Goal: Information Seeking & Learning: Learn about a topic

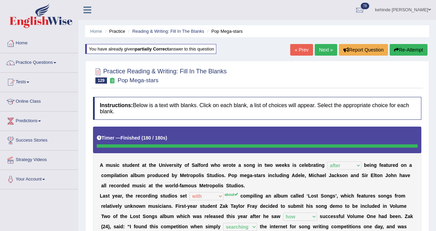
select select "after"
select select "with"
select select "how"
select select "searching"
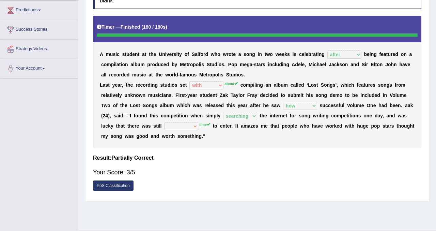
scroll to position [113, 0]
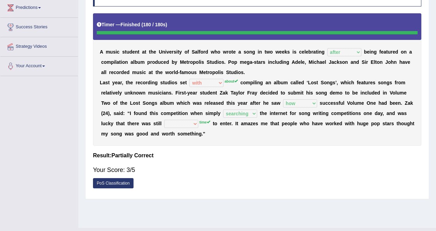
click at [432, 76] on div "Home Practice Reading & Writing: Fill In The Blanks Pop Mega-stars You have alr…" at bounding box center [257, 57] width 358 height 341
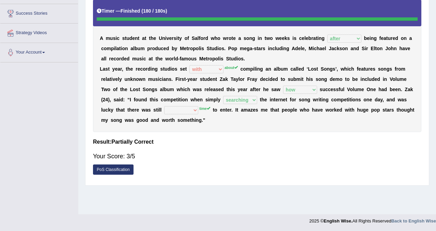
scroll to position [127, 0]
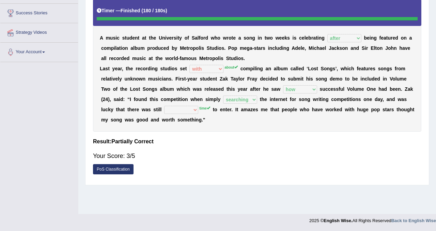
click at [432, 7] on div "Home Practice Reading & Writing: Fill In The Blanks Pop Mega-stars You have alr…" at bounding box center [257, 43] width 358 height 341
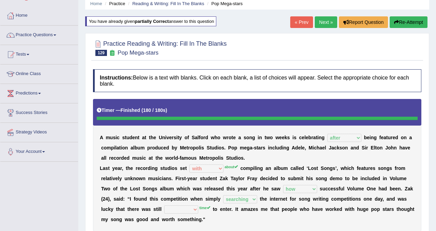
scroll to position [18, 0]
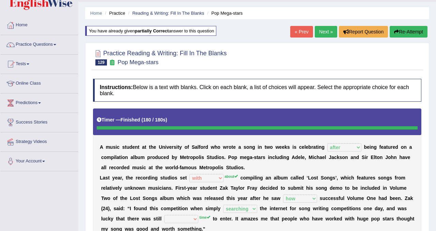
click at [413, 33] on button "Re-Attempt" at bounding box center [409, 32] width 38 height 12
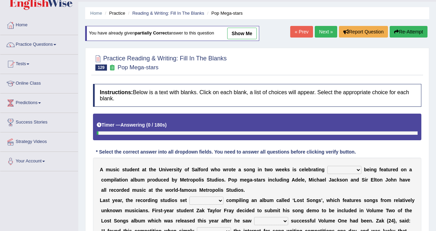
click at [358, 168] on select "wherever after rather further" at bounding box center [345, 170] width 34 height 8
select select "after"
click at [328, 166] on select "wherever after rather further" at bounding box center [345, 170] width 34 height 8
click at [419, 182] on div "A m u s i c s t u d e n t a t t h e U n i v e r s i t y o f S a l f o r d w h o…" at bounding box center [257, 210] width 329 height 106
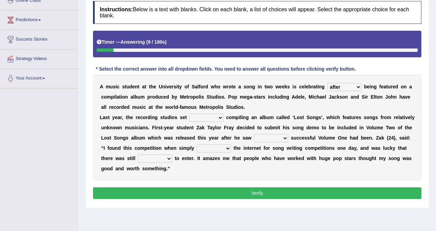
scroll to position [114, 0]
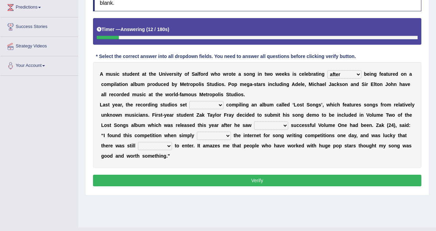
click at [220, 104] on select "them about with them" at bounding box center [207, 105] width 34 height 8
select select "about"
click at [190, 101] on select "them about with them" at bounding box center [207, 105] width 34 height 8
click at [286, 124] on select "when how then their" at bounding box center [271, 125] width 34 height 8
select select "how"
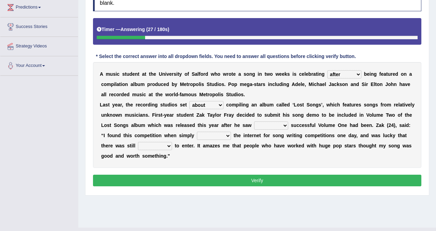
click at [254, 121] on select "when how then their" at bounding box center [271, 125] width 34 height 8
click at [224, 133] on select "searching thinking bringing taking" at bounding box center [214, 136] width 34 height 8
select select "searching"
click at [197, 132] on select "searching thinking bringing taking" at bounding box center [214, 136] width 34 height 8
click at [170, 144] on select "fine time grind dine" at bounding box center [155, 146] width 34 height 8
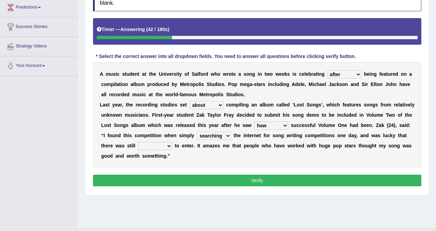
select select "time"
click at [138, 142] on select "fine time grind dine" at bounding box center [155, 146] width 34 height 8
click at [191, 185] on button "Verify" at bounding box center [257, 181] width 329 height 12
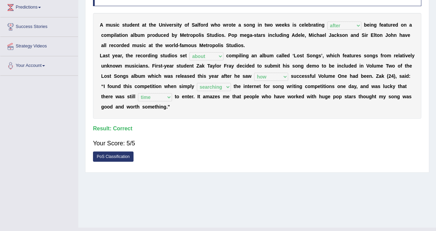
click at [430, 50] on div "Home Practice Reading & Writing: Fill In The Blanks Pop Mega-stars You have alr…" at bounding box center [257, 56] width 358 height 341
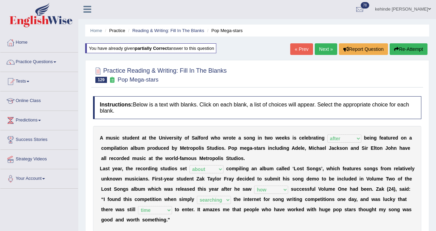
scroll to position [0, 0]
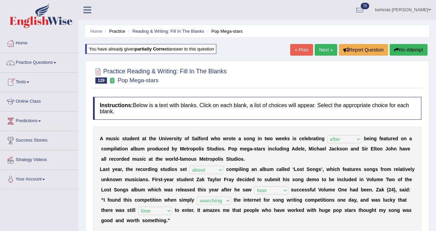
click at [30, 66] on link "Practice Questions" at bounding box center [39, 61] width 78 height 17
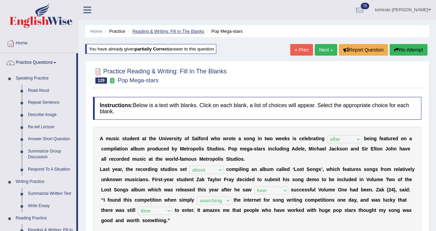
click at [169, 31] on link "Reading & Writing: Fill In The Blanks" at bounding box center [168, 31] width 72 height 5
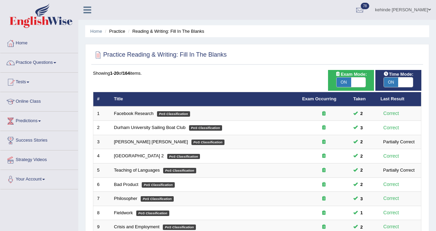
click at [434, 119] on div "Home Practice Reading & Writing: Fill In The Blanks Practice Reading & Writing:…" at bounding box center [257, 217] width 358 height 434
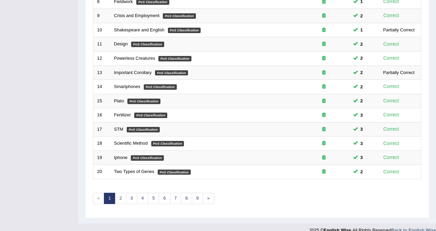
scroll to position [221, 0]
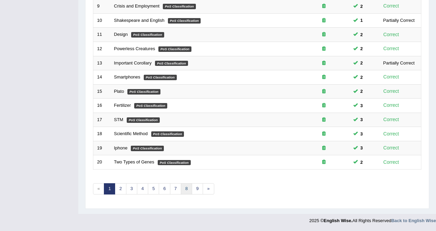
click at [186, 189] on link "8" at bounding box center [186, 188] width 11 height 11
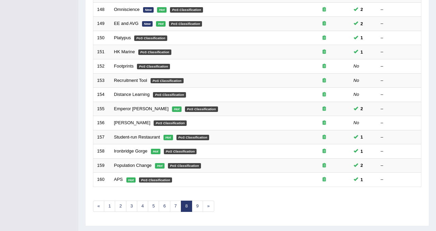
scroll to position [205, 0]
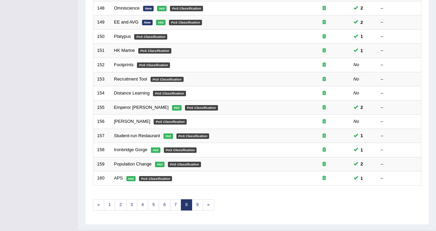
click at [433, 19] on div "Home Practice Reading & Writing: Fill In The Blanks Practice Reading & Writing:…" at bounding box center [257, 12] width 358 height 434
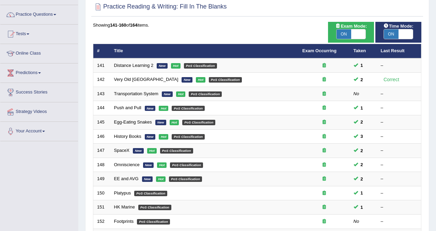
scroll to position [41, 0]
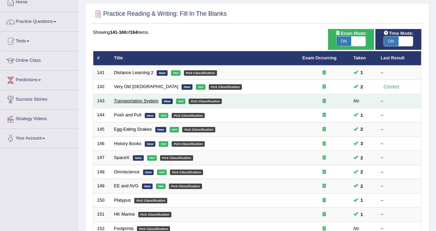
click at [134, 103] on link "Transportation System" at bounding box center [136, 100] width 44 height 5
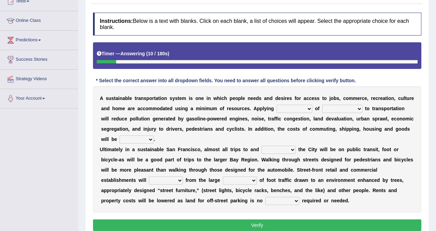
scroll to position [82, 0]
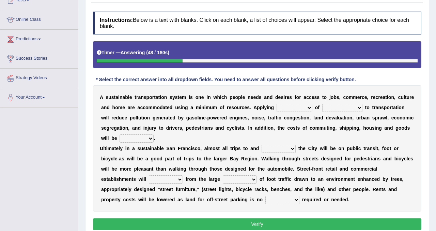
click at [308, 106] on select "principles restrictions plains activation" at bounding box center [295, 108] width 36 height 8
select select "principles"
click at [277, 104] on select "principles restrictions plains activation" at bounding box center [295, 108] width 36 height 8
click at [358, 108] on select "relaxed substance sustainability reliability" at bounding box center [342, 108] width 40 height 8
select select "sustainability"
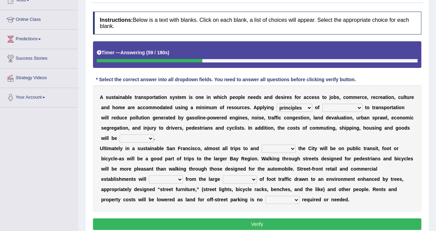
click at [322, 104] on select "relaxed substance sustainability reliability" at bounding box center [342, 108] width 40 height 8
click at [358, 107] on select "relaxed substance sustainability reliability" at bounding box center [342, 108] width 40 height 8
click at [153, 137] on select "cut enhanced reduced leased" at bounding box center [137, 138] width 34 height 8
select select "reduced"
click at [120, 134] on select "cut enhanced reduced leased" at bounding box center [137, 138] width 34 height 8
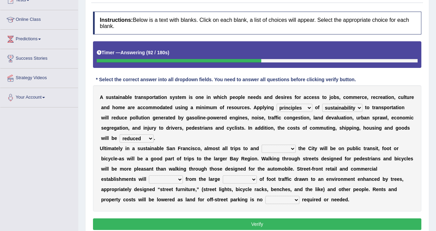
click at [292, 146] on select "within with added included" at bounding box center [279, 149] width 34 height 8
select select "within"
click at [262, 145] on select "within with added included" at bounding box center [279, 149] width 34 height 8
click at [417, 166] on div "A s u s t a i n a b l e t r a n s p o r t a t i o n s y s t e m i s o n e i n w…" at bounding box center [257, 148] width 329 height 126
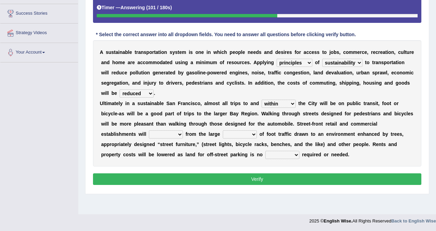
scroll to position [127, 0]
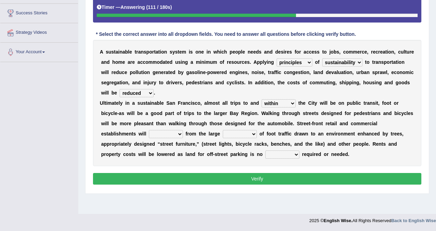
click at [179, 135] on select "enlarge prepare repair prosper" at bounding box center [166, 134] width 34 height 8
click at [149, 130] on select "enlarge prepare repair prosper" at bounding box center [166, 134] width 34 height 8
click at [181, 133] on select "enlarge prepare repair prosper" at bounding box center [166, 134] width 34 height 8
click at [149, 130] on select "enlarge prepare repair prosper" at bounding box center [166, 134] width 34 height 8
click at [163, 136] on select "enlarge prepare repair prosper" at bounding box center [166, 134] width 34 height 8
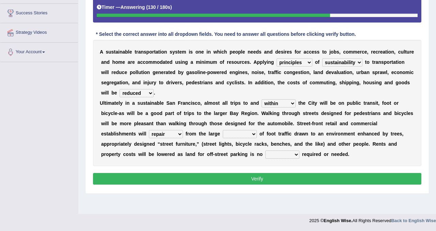
select select "prosper"
click at [149, 130] on select "enlarge prepare repair prosper" at bounding box center [166, 134] width 34 height 8
click at [250, 133] on select "amounts volume range time" at bounding box center [240, 134] width 34 height 8
select select "volume"
click at [223, 130] on select "amounts volume range time" at bounding box center [240, 134] width 34 height 8
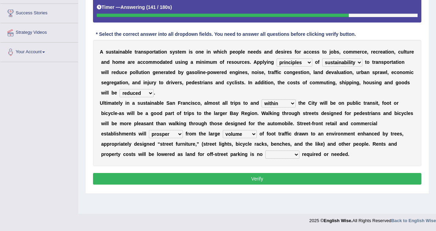
click at [298, 153] on select "time how longer greater" at bounding box center [283, 154] width 34 height 8
click at [298, 154] on select "time how longer greater" at bounding box center [283, 154] width 34 height 8
select select "longer"
click at [266, 150] on select "time how longer greater" at bounding box center [283, 154] width 34 height 8
click at [267, 181] on button "Verify" at bounding box center [257, 179] width 329 height 12
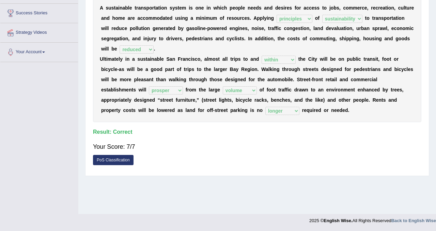
click at [426, 58] on div "Practice Reading & Writing: Fill In The Blanks 143 Transportation System Instru…" at bounding box center [257, 53] width 344 height 246
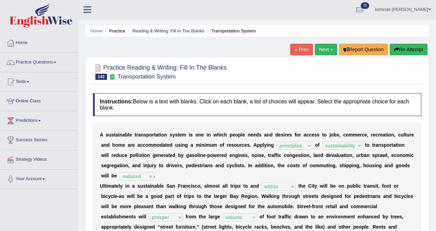
scroll to position [0, 0]
click at [30, 64] on link "Practice Questions" at bounding box center [39, 61] width 78 height 17
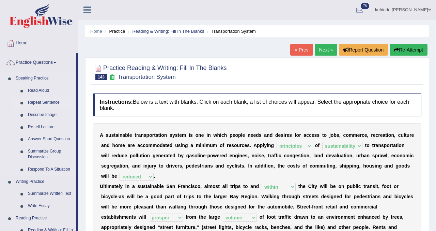
click at [44, 101] on link "Repeat Sentence" at bounding box center [50, 102] width 51 height 12
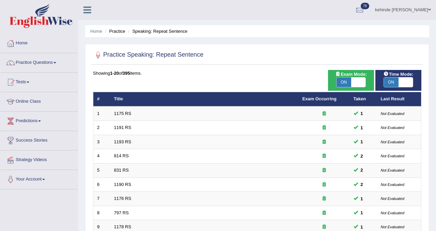
click at [432, 124] on div "Home Practice Speaking: Repeat Sentence Practice Speaking: Repeat Sentence Time…" at bounding box center [257, 217] width 358 height 434
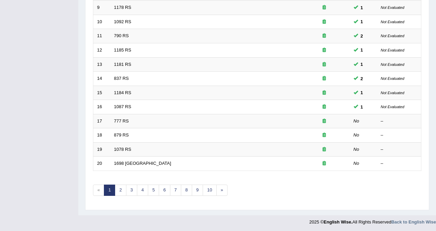
scroll to position [221, 0]
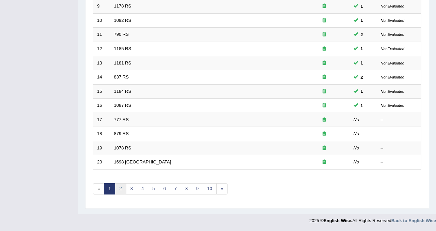
click at [118, 189] on link "2" at bounding box center [120, 188] width 11 height 11
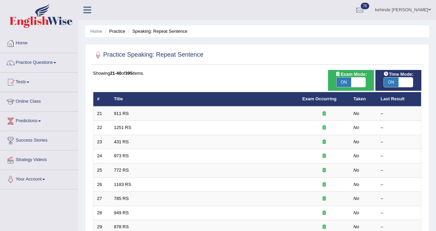
click at [433, 153] on div "Home Practice Speaking: Repeat Sentence Practice Speaking: Repeat Sentence Time…" at bounding box center [257, 217] width 358 height 434
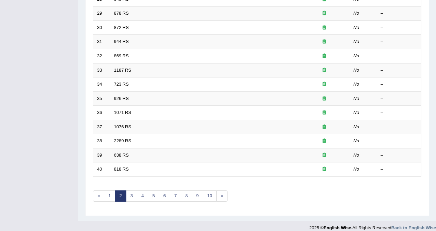
scroll to position [221, 0]
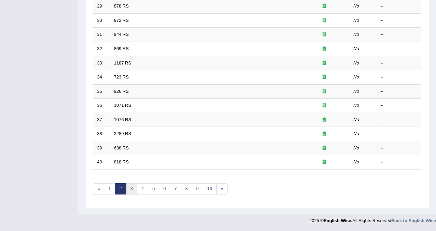
click at [130, 187] on link "3" at bounding box center [131, 188] width 11 height 11
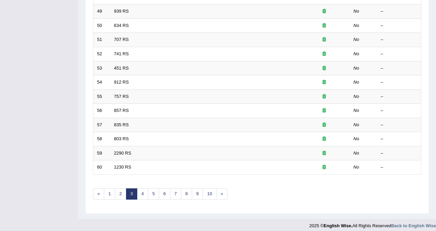
scroll to position [221, 0]
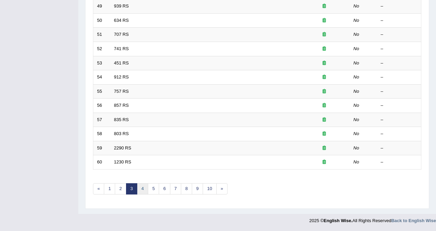
click at [140, 186] on link "4" at bounding box center [142, 188] width 11 height 11
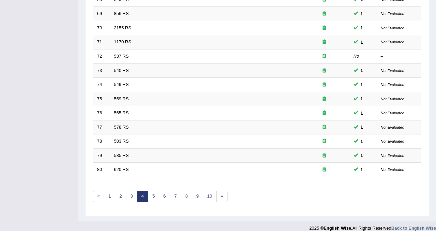
scroll to position [221, 0]
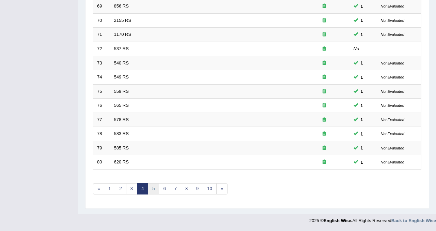
click at [150, 188] on link "5" at bounding box center [153, 188] width 11 height 11
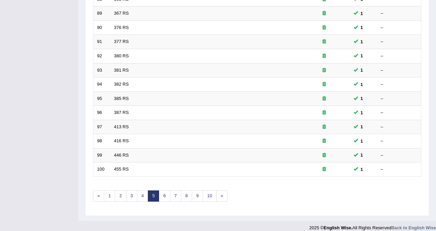
scroll to position [221, 0]
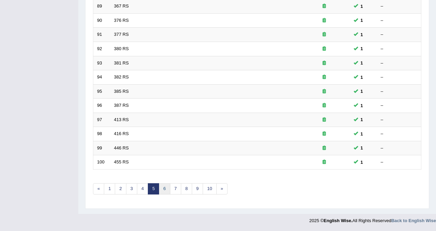
click at [162, 187] on link "6" at bounding box center [164, 188] width 11 height 11
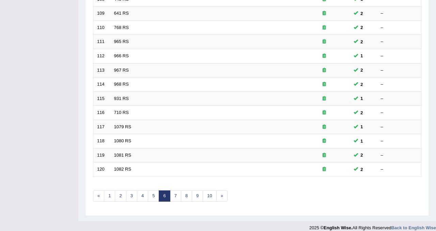
scroll to position [221, 0]
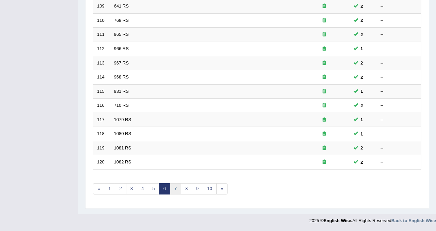
click at [174, 189] on link "7" at bounding box center [175, 188] width 11 height 11
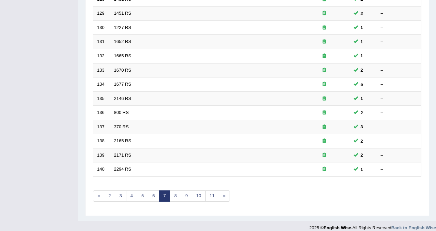
scroll to position [221, 0]
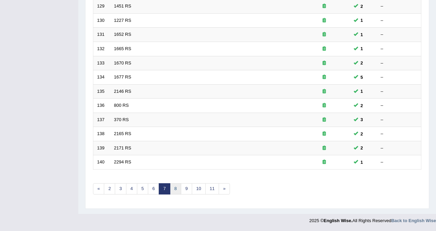
click at [176, 189] on link "8" at bounding box center [175, 188] width 11 height 11
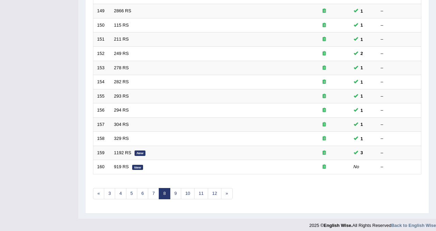
scroll to position [221, 0]
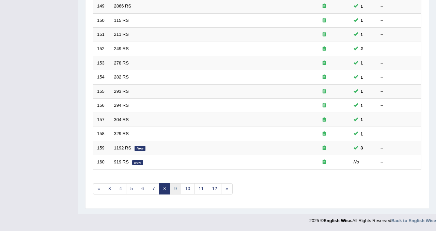
click at [179, 189] on link "9" at bounding box center [175, 188] width 11 height 11
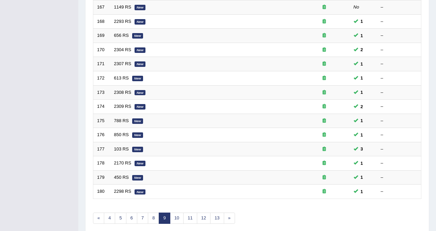
scroll to position [221, 0]
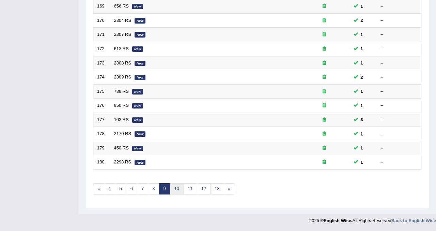
click at [174, 187] on link "10" at bounding box center [177, 188] width 14 height 11
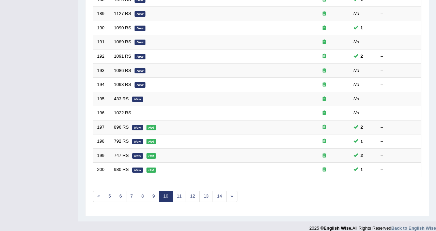
scroll to position [221, 0]
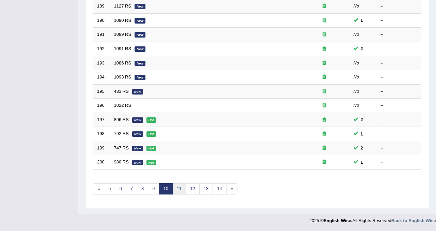
click at [180, 187] on link "11" at bounding box center [179, 188] width 14 height 11
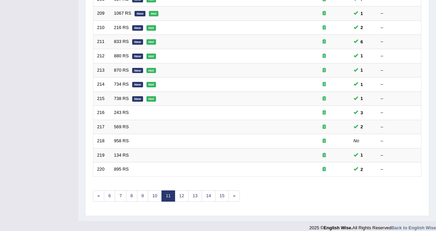
scroll to position [221, 0]
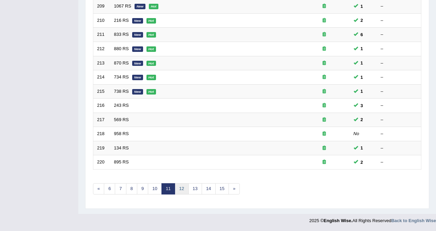
click at [183, 189] on link "12" at bounding box center [182, 188] width 14 height 11
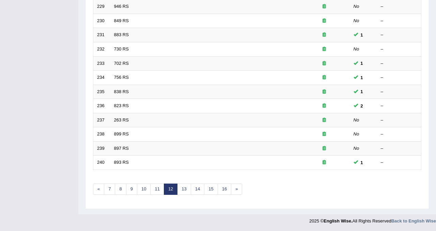
scroll to position [221, 0]
click at [186, 189] on link "13" at bounding box center [184, 188] width 14 height 11
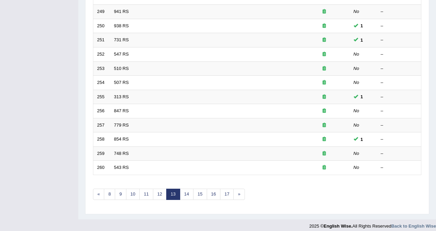
scroll to position [218, 0]
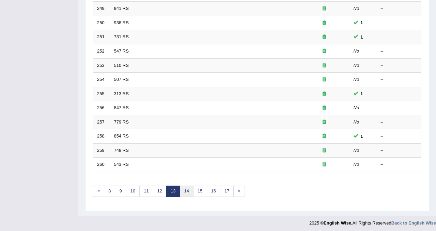
click at [184, 194] on link "14" at bounding box center [187, 190] width 14 height 11
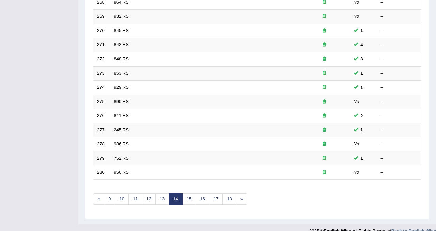
scroll to position [221, 0]
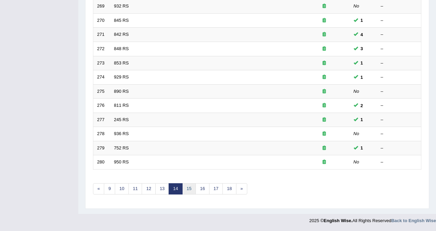
click at [191, 191] on link "15" at bounding box center [189, 188] width 14 height 11
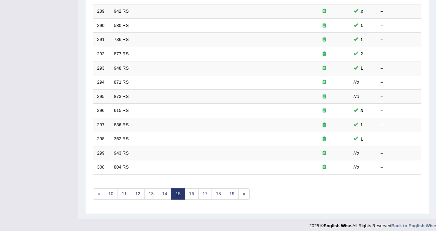
scroll to position [221, 0]
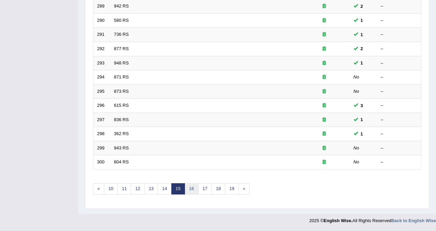
click at [193, 190] on link "16" at bounding box center [192, 188] width 14 height 11
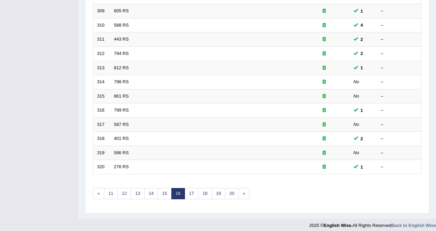
scroll to position [221, 0]
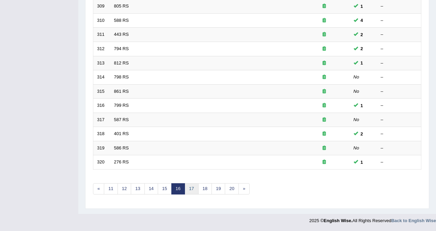
click at [192, 188] on link "17" at bounding box center [192, 188] width 14 height 11
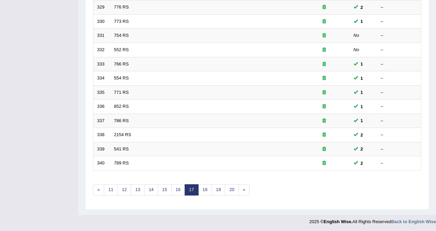
scroll to position [221, 0]
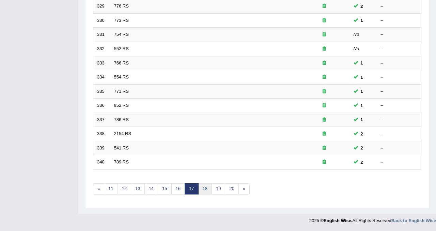
click at [205, 188] on link "18" at bounding box center [205, 188] width 14 height 11
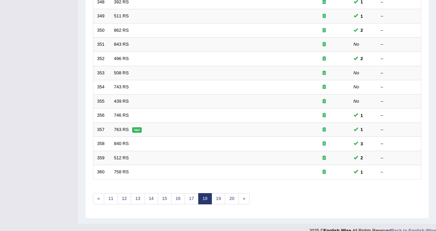
scroll to position [221, 0]
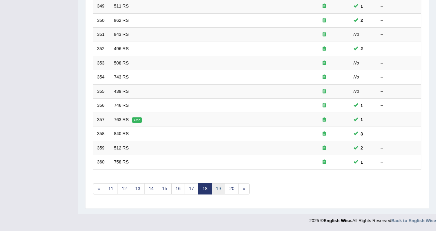
click at [219, 187] on link "19" at bounding box center [219, 188] width 14 height 11
click at [229, 188] on link "20" at bounding box center [232, 188] width 14 height 11
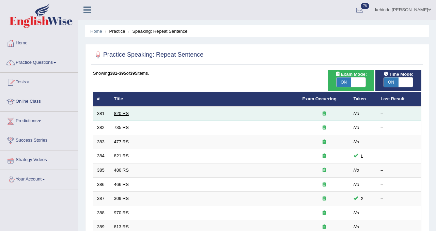
click at [119, 114] on link "820 RS" at bounding box center [121, 113] width 15 height 5
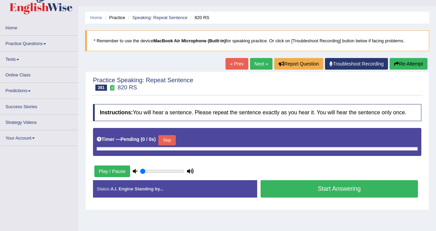
type input "0.85"
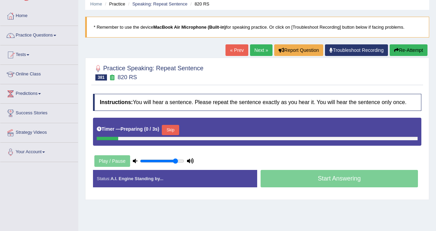
scroll to position [41, 0]
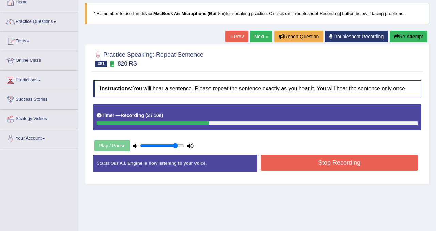
click at [293, 170] on button "Stop Recording" at bounding box center [339, 163] width 157 height 16
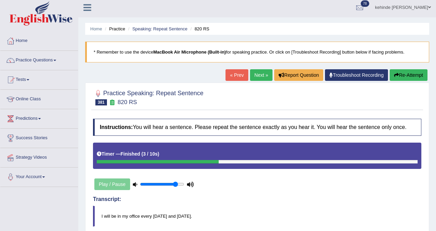
scroll to position [0, 0]
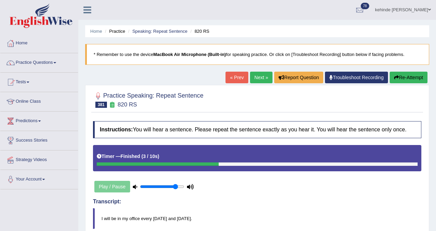
click at [256, 76] on link "Next »" at bounding box center [261, 78] width 22 height 12
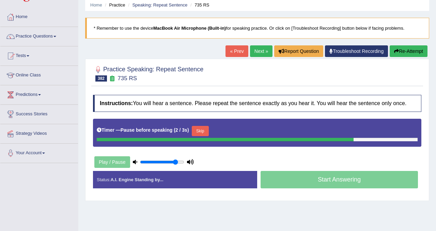
scroll to position [27, 0]
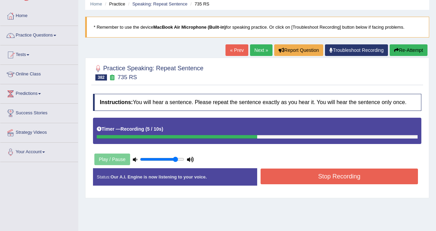
click at [286, 182] on button "Stop Recording" at bounding box center [339, 176] width 157 height 16
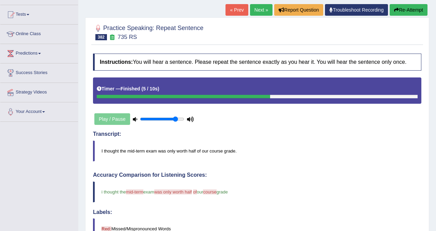
scroll to position [55, 0]
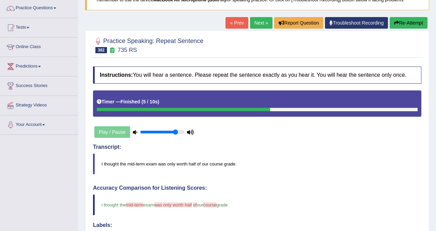
click at [256, 24] on link "Next »" at bounding box center [261, 23] width 22 height 12
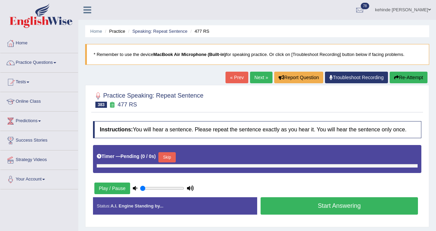
type input "0.85"
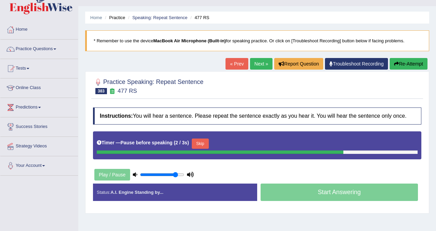
scroll to position [27, 0]
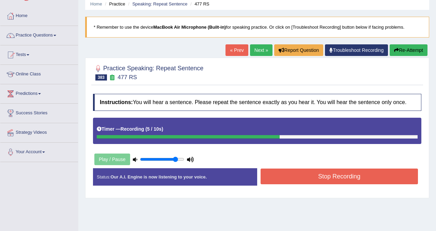
click at [267, 179] on button "Stop Recording" at bounding box center [339, 176] width 157 height 16
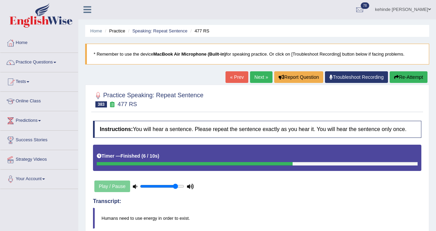
scroll to position [0, 0]
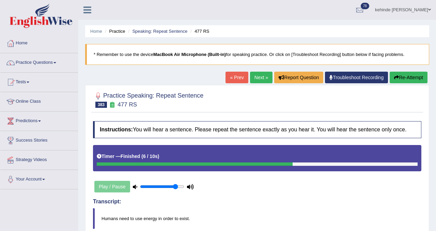
click at [254, 79] on link "Next »" at bounding box center [261, 78] width 22 height 12
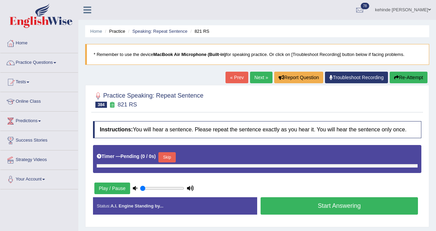
type input "0.85"
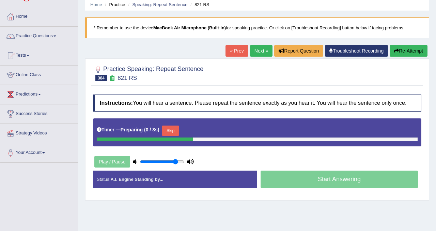
scroll to position [27, 0]
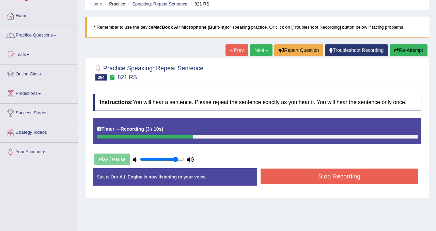
click at [274, 180] on button "Stop Recording" at bounding box center [339, 176] width 157 height 16
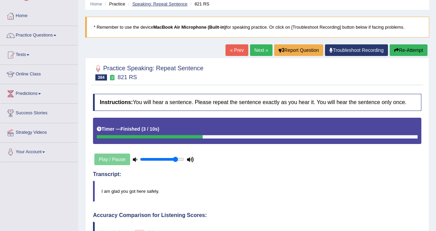
click at [170, 4] on link "Speaking: Repeat Sentence" at bounding box center [159, 3] width 55 height 5
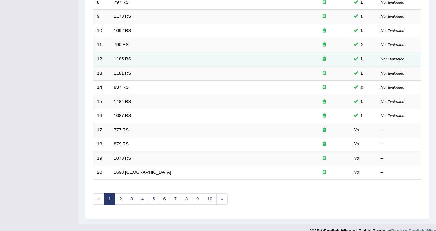
scroll to position [221, 0]
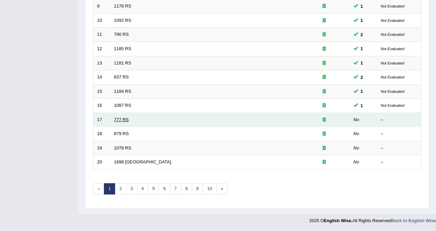
click at [120, 118] on link "777 RS" at bounding box center [121, 119] width 15 height 5
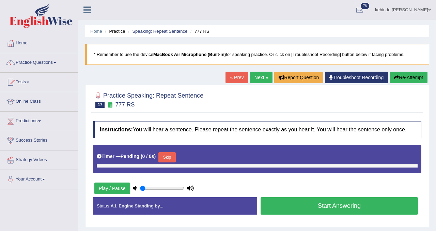
type input "0.85"
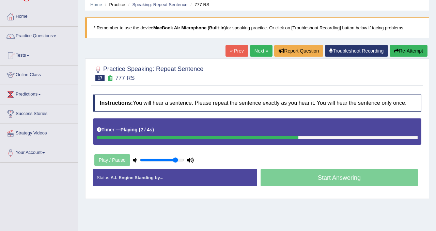
scroll to position [27, 0]
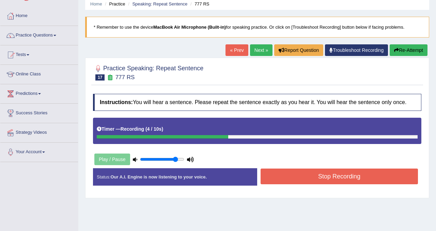
click at [284, 182] on button "Stop Recording" at bounding box center [339, 176] width 157 height 16
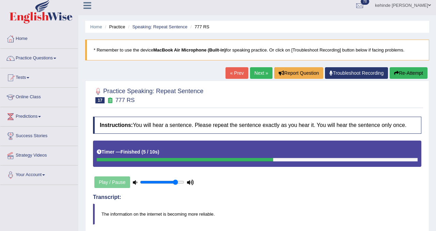
scroll to position [0, 0]
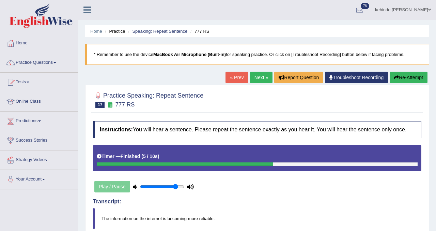
click at [255, 80] on link "Next »" at bounding box center [261, 78] width 22 height 12
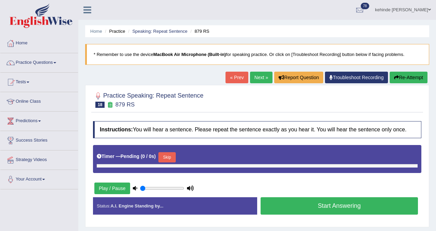
type input "0.85"
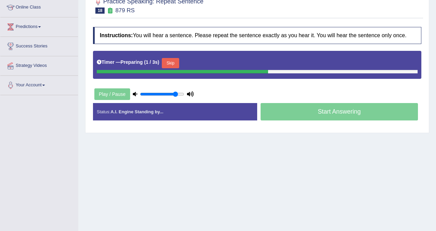
scroll to position [95, 0]
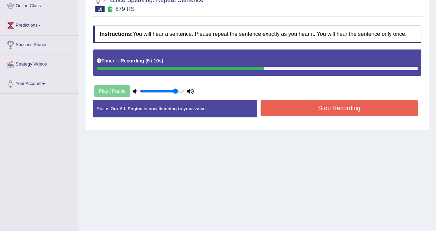
click at [295, 114] on button "Stop Recording" at bounding box center [339, 108] width 157 height 16
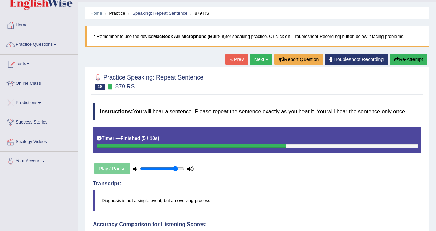
scroll to position [0, 0]
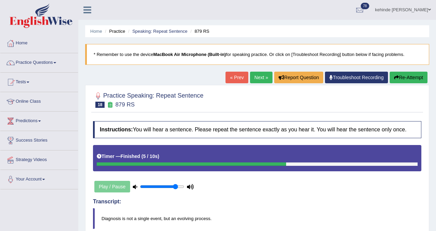
click at [255, 79] on link "Next »" at bounding box center [261, 78] width 22 height 12
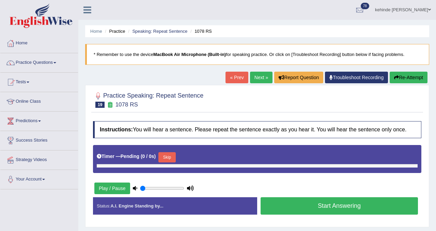
type input "0.85"
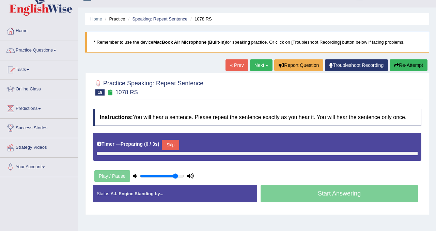
scroll to position [14, 0]
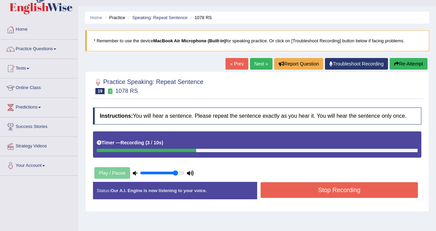
click at [271, 198] on button "Stop Recording" at bounding box center [339, 190] width 157 height 16
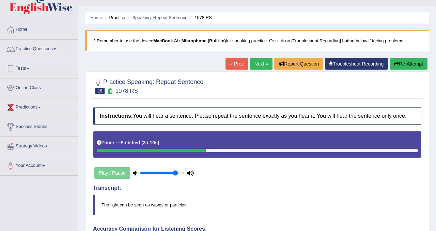
click at [256, 65] on link "Next »" at bounding box center [261, 64] width 22 height 12
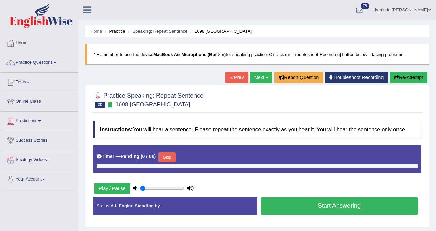
type input "0.85"
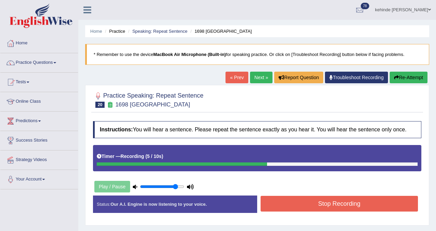
click at [278, 209] on button "Stop Recording" at bounding box center [339, 204] width 157 height 16
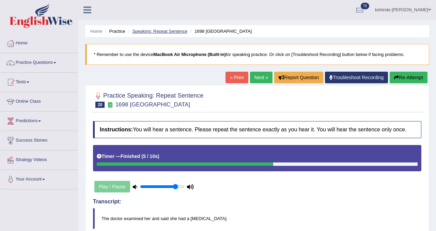
click at [161, 32] on link "Speaking: Repeat Sentence" at bounding box center [159, 31] width 55 height 5
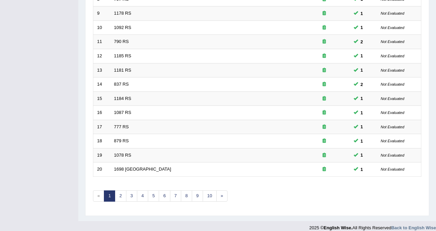
scroll to position [221, 0]
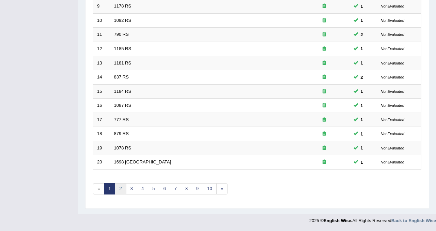
click at [119, 186] on link "2" at bounding box center [120, 188] width 11 height 11
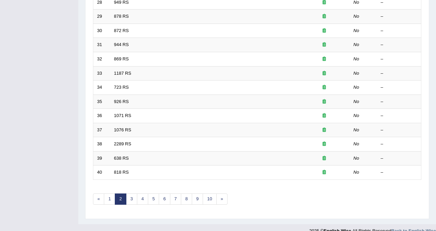
scroll to position [221, 0]
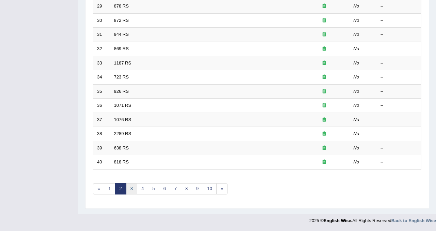
click at [131, 188] on link "3" at bounding box center [131, 188] width 11 height 11
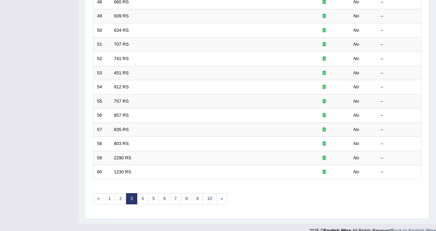
scroll to position [221, 0]
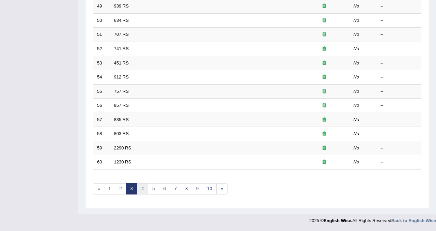
click at [141, 187] on link "4" at bounding box center [142, 188] width 11 height 11
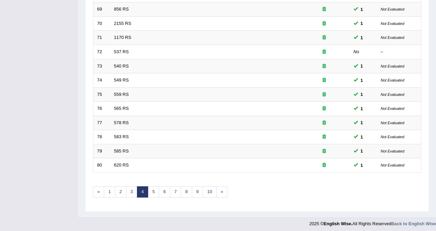
scroll to position [221, 0]
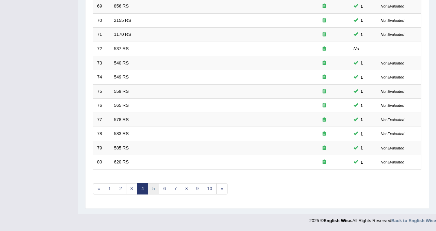
click at [153, 187] on link "5" at bounding box center [153, 188] width 11 height 11
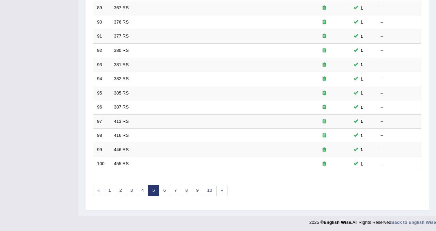
scroll to position [221, 0]
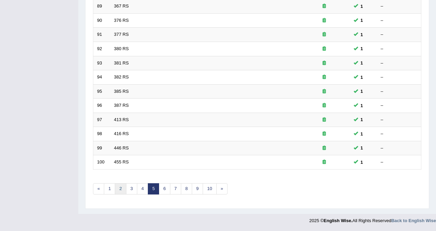
click at [119, 190] on link "2" at bounding box center [120, 188] width 11 height 11
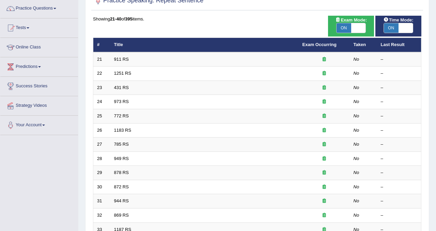
scroll to position [55, 0]
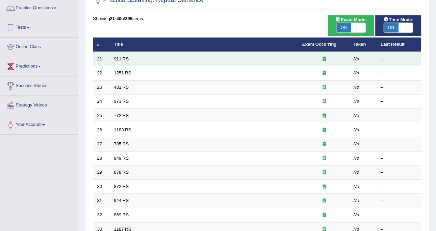
click at [120, 61] on link "911 RS" at bounding box center [121, 58] width 15 height 5
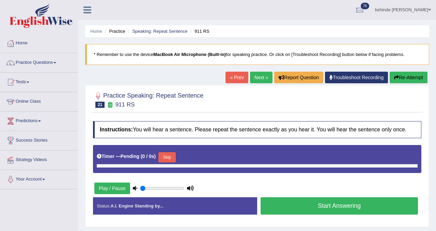
type input "0.85"
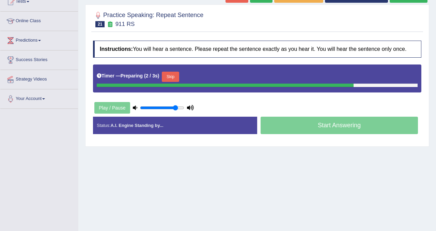
scroll to position [82, 0]
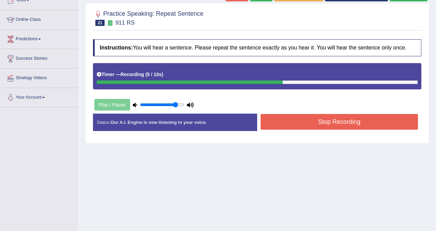
click at [275, 126] on button "Stop Recording" at bounding box center [339, 122] width 157 height 16
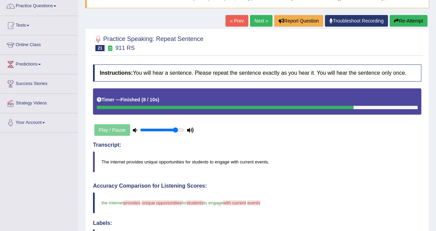
scroll to position [55, 0]
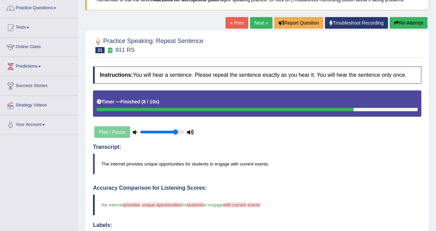
click at [256, 25] on link "Next »" at bounding box center [261, 23] width 22 height 12
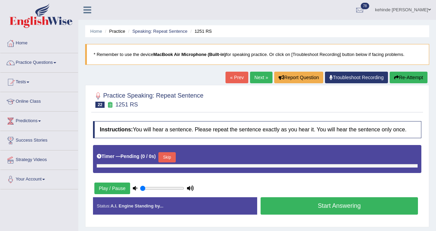
type input "0.85"
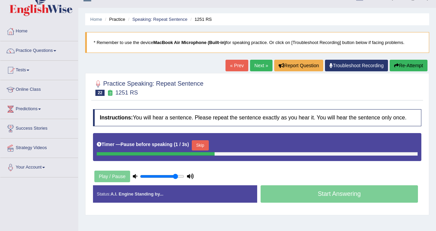
scroll to position [14, 0]
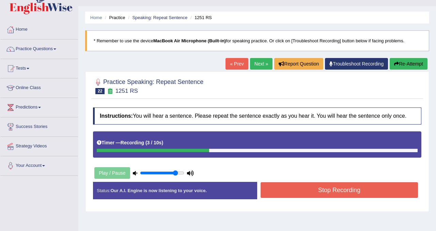
click at [281, 198] on button "Stop Recording" at bounding box center [339, 190] width 157 height 16
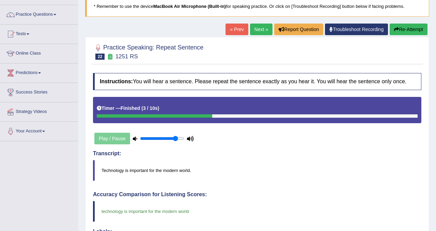
scroll to position [41, 0]
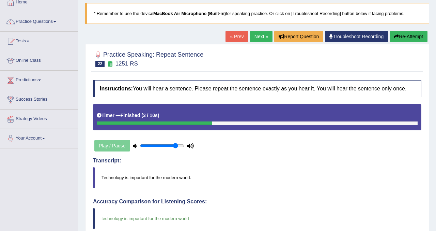
click at [255, 39] on link "Next »" at bounding box center [261, 37] width 22 height 12
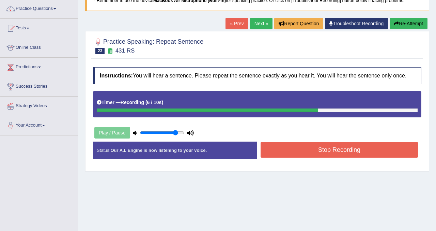
scroll to position [55, 0]
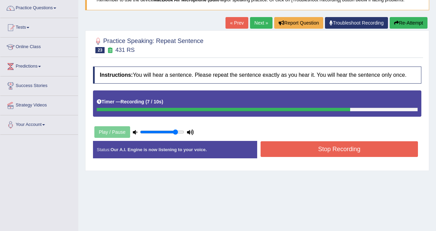
click at [304, 151] on button "Stop Recording" at bounding box center [339, 149] width 157 height 16
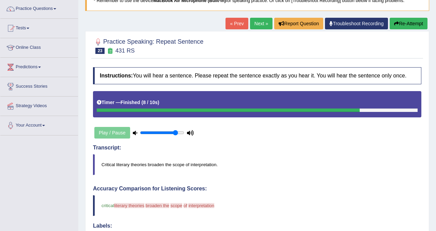
scroll to position [41, 0]
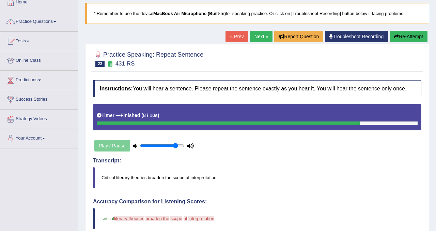
click at [411, 38] on button "Re-Attempt" at bounding box center [409, 37] width 38 height 12
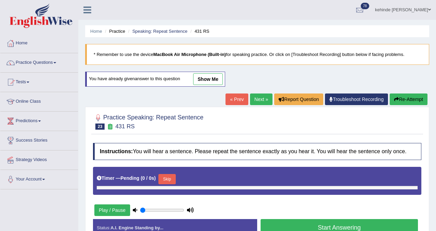
scroll to position [42, 0]
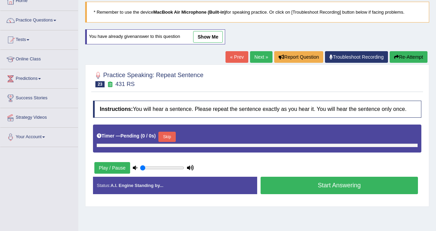
type input "0.85"
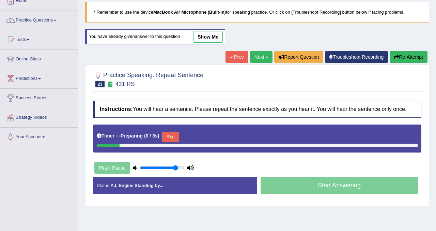
scroll to position [41, 0]
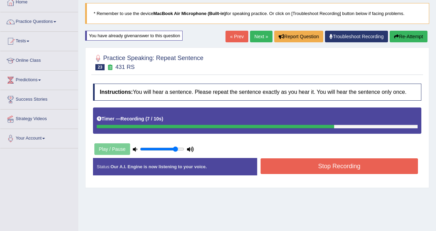
click at [294, 174] on button "Stop Recording" at bounding box center [339, 166] width 157 height 16
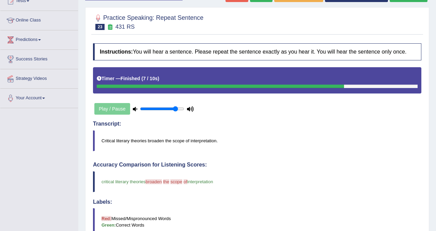
scroll to position [68, 0]
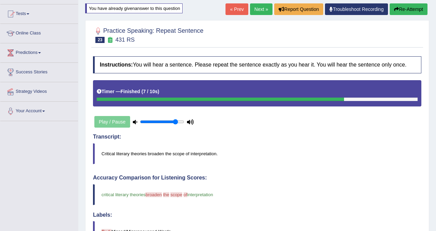
click at [251, 8] on link "Next »" at bounding box center [261, 9] width 22 height 12
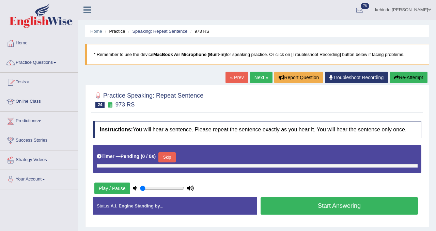
type input "0.85"
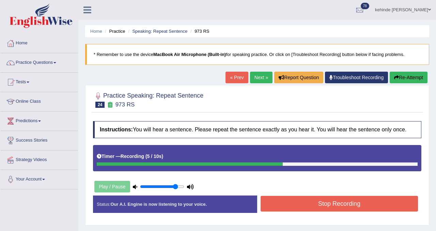
click at [277, 211] on button "Stop Recording" at bounding box center [339, 204] width 157 height 16
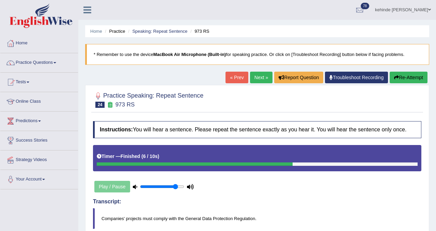
click at [258, 76] on link "Next »" at bounding box center [261, 78] width 22 height 12
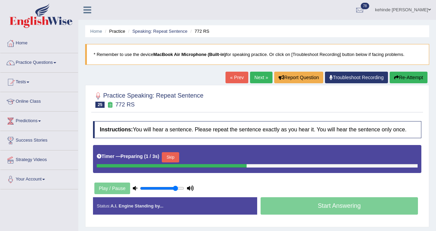
click at [431, 106] on div "Home Practice Speaking: Repeat Sentence 772 RS * Remember to use the device Mac…" at bounding box center [257, 170] width 358 height 341
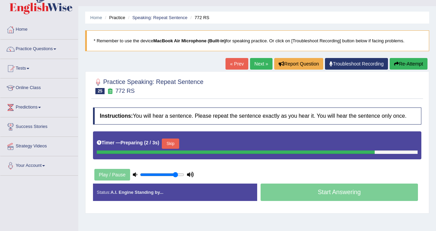
scroll to position [27, 0]
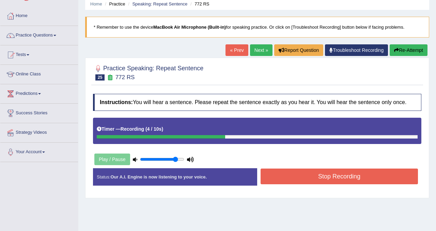
click at [308, 184] on button "Stop Recording" at bounding box center [339, 176] width 157 height 16
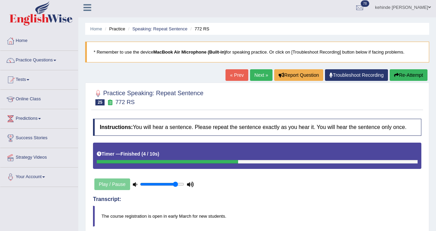
scroll to position [0, 0]
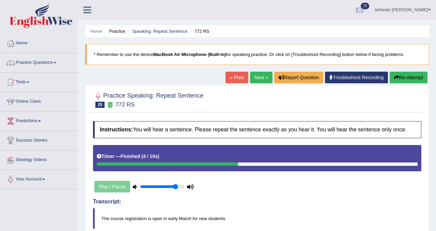
click at [252, 80] on link "Next »" at bounding box center [261, 78] width 22 height 12
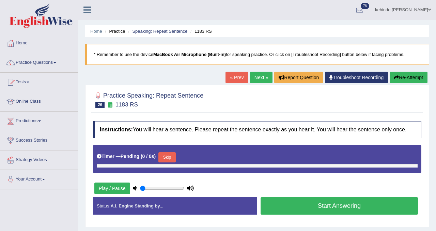
type input "0.85"
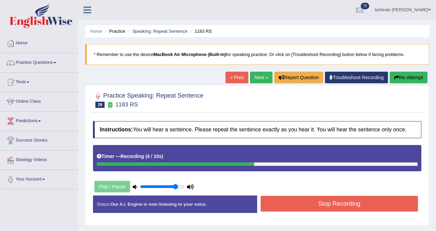
click at [275, 207] on button "Stop Recording" at bounding box center [339, 204] width 157 height 16
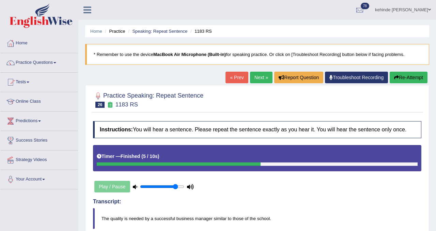
click at [256, 77] on link "Next »" at bounding box center [261, 78] width 22 height 12
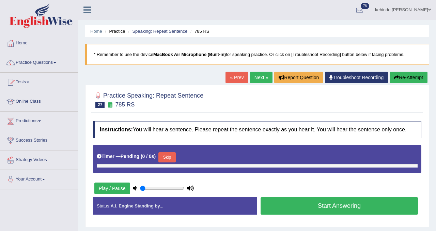
type input "0.85"
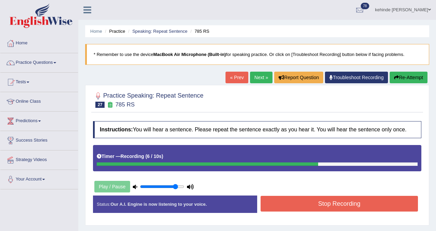
click at [274, 210] on button "Stop Recording" at bounding box center [339, 204] width 157 height 16
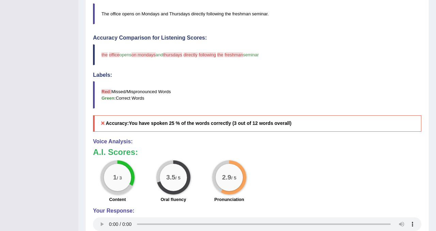
scroll to position [218, 0]
